Goal: Ask a question

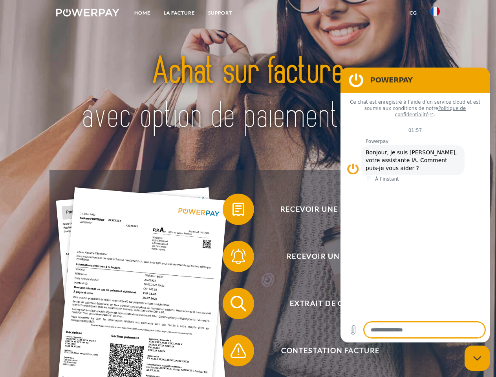
click at [88, 14] on img at bounding box center [87, 13] width 63 height 8
click at [435, 14] on img at bounding box center [435, 11] width 9 height 9
click at [413, 13] on link "CG" at bounding box center [413, 13] width 21 height 14
click at [233, 211] on span at bounding box center [226, 209] width 39 height 39
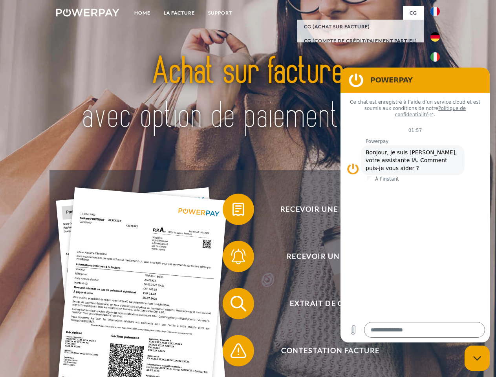
click at [233, 258] on span at bounding box center [226, 256] width 39 height 39
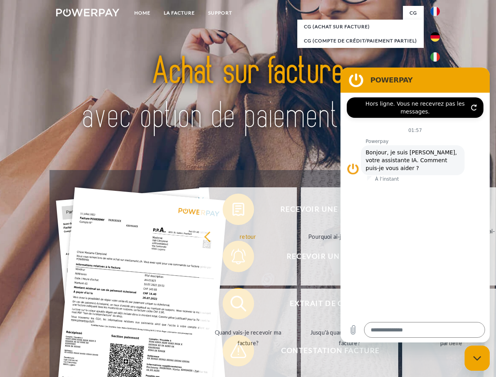
click at [301, 305] on link "Jusqu'à quand dois-je payer ma facture?" at bounding box center [350, 338] width 98 height 98
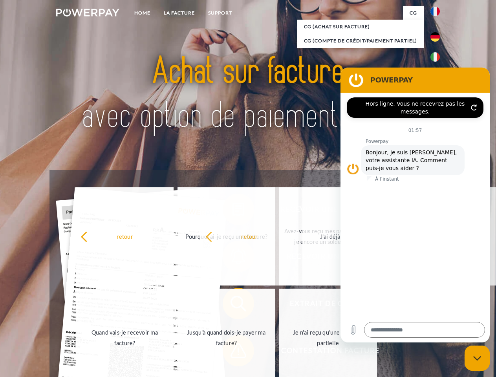
click at [233, 353] on span at bounding box center [226, 350] width 39 height 39
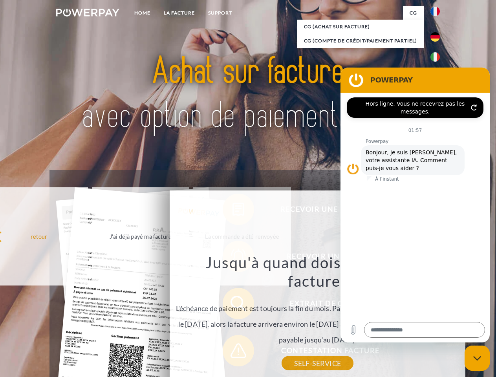
click at [478, 358] on icon "Fermer la fenêtre de messagerie" at bounding box center [478, 358] width 8 height 5
type textarea "*"
